Goal: Transaction & Acquisition: Purchase product/service

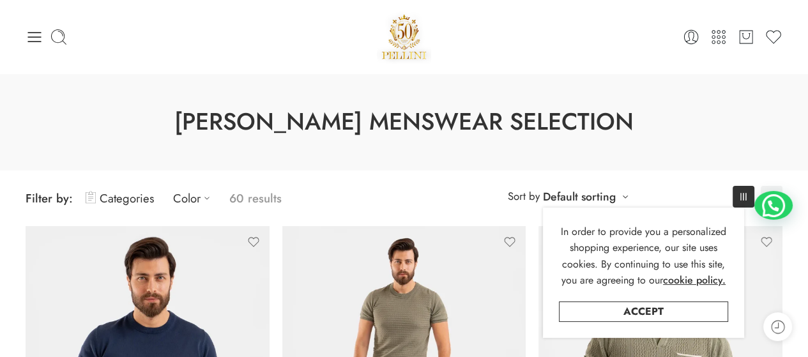
click at [29, 40] on icon at bounding box center [34, 37] width 13 height 10
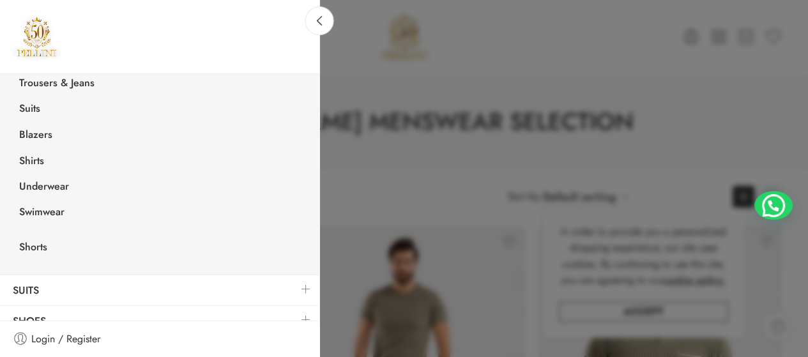
scroll to position [319, 0]
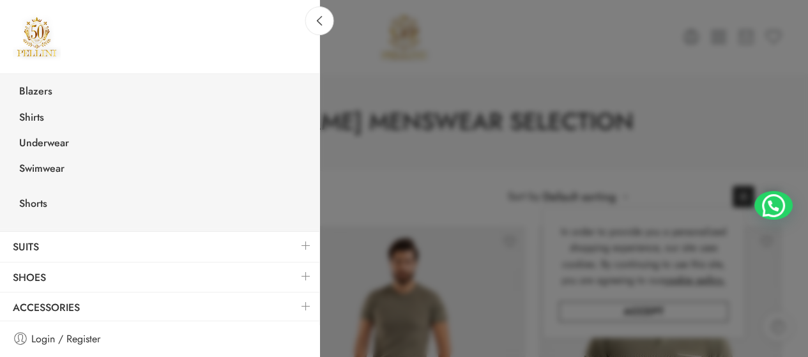
click at [292, 274] on link at bounding box center [305, 275] width 27 height 27
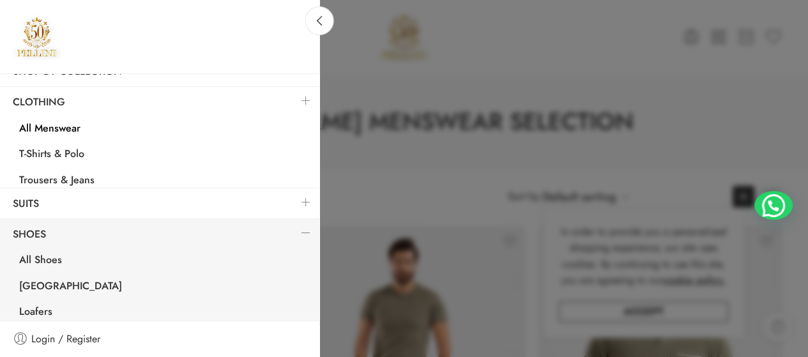
scroll to position [171, 0]
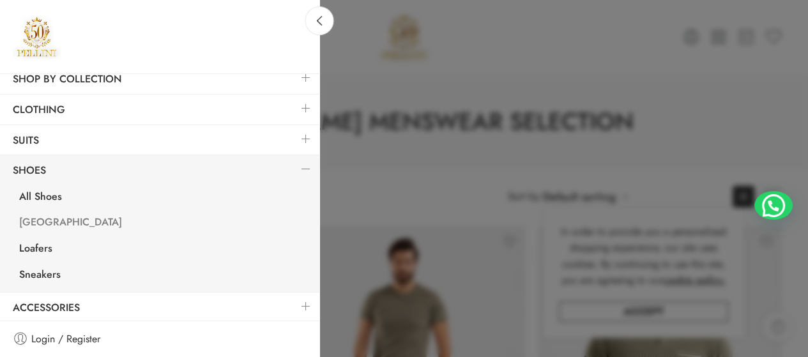
click at [38, 218] on link "[GEOGRAPHIC_DATA]" at bounding box center [162, 224] width 313 height 26
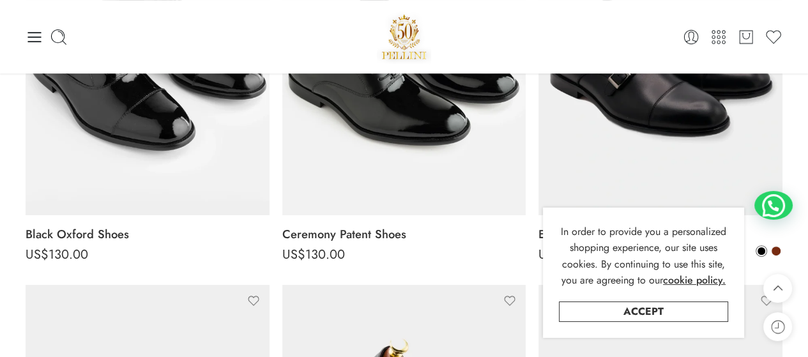
scroll to position [294, 0]
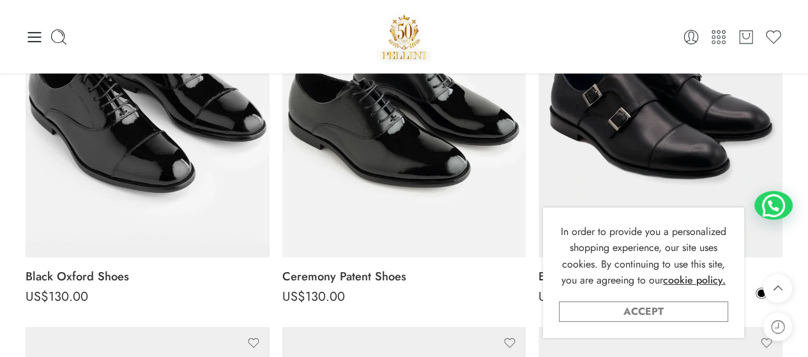
click at [640, 309] on link "Accept" at bounding box center [643, 311] width 169 height 20
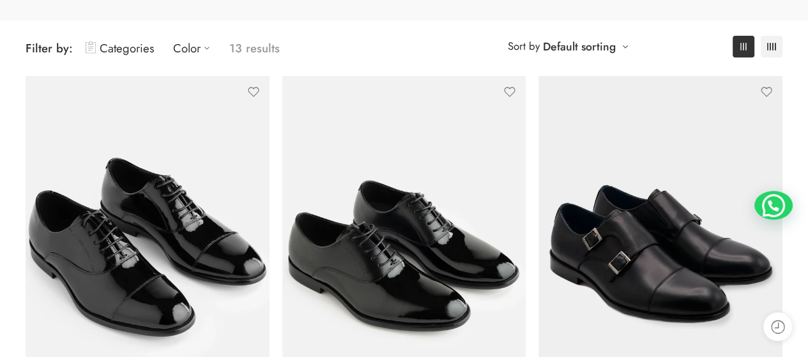
scroll to position [161, 0]
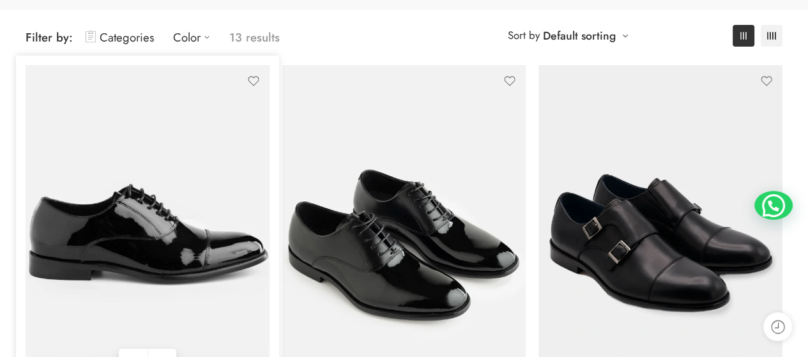
click at [68, 195] on img at bounding box center [148, 227] width 244 height 325
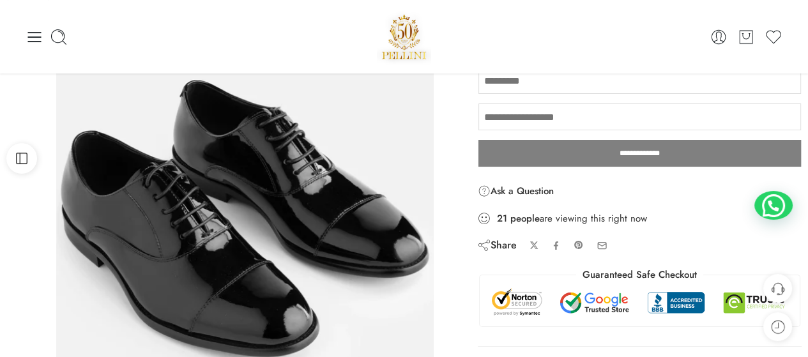
scroll to position [136, 0]
